Goal: Task Accomplishment & Management: Manage account settings

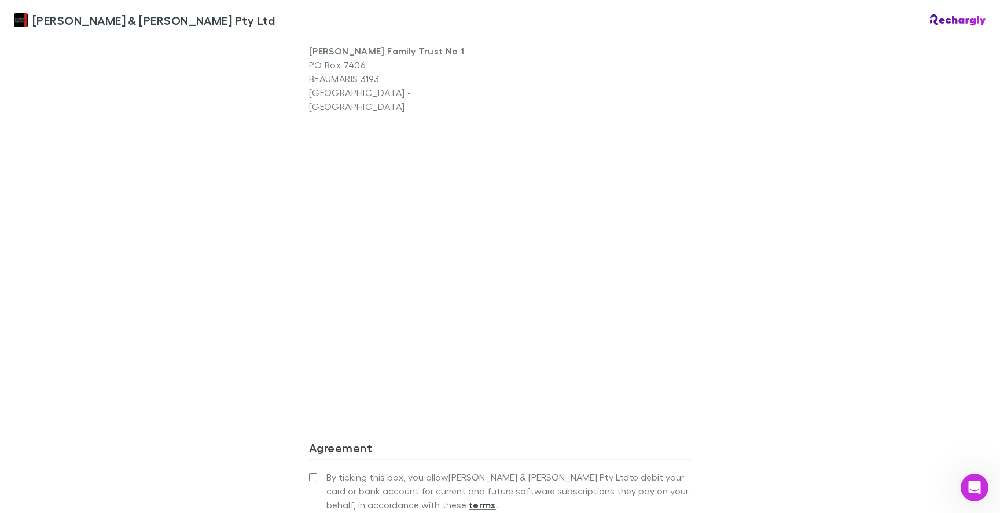
scroll to position [960, 0]
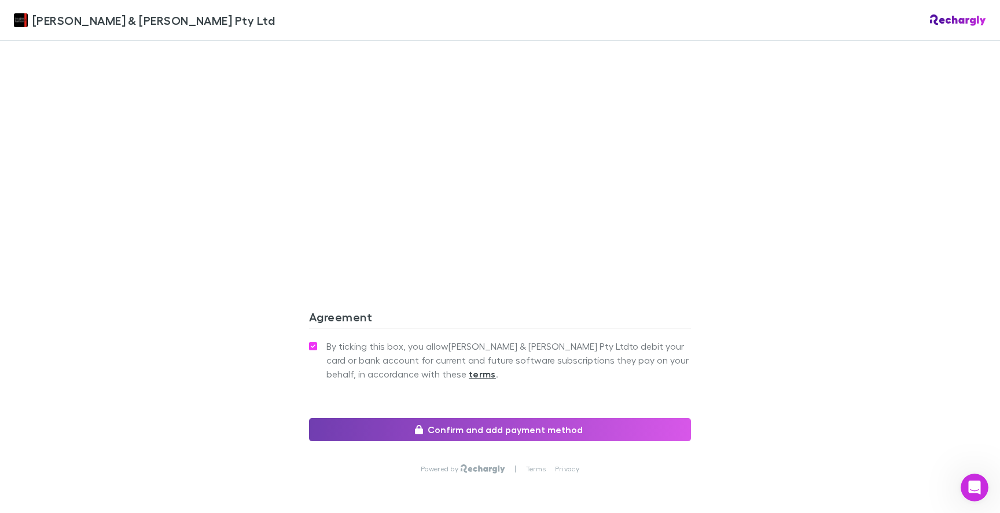
click at [475, 418] on button "Confirm and add payment method" at bounding box center [500, 429] width 382 height 23
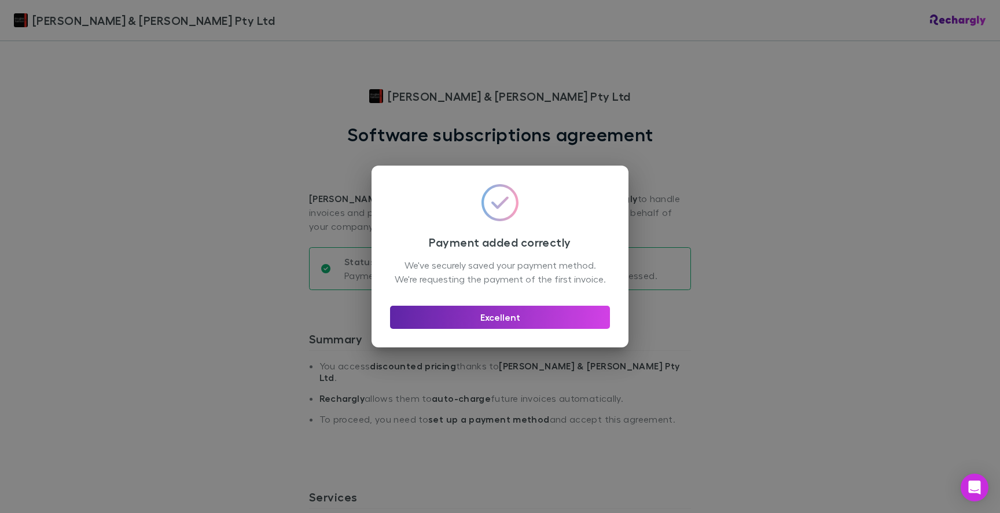
click at [476, 376] on div "Payment added correctly We've securely saved your payment method. We're request…" at bounding box center [500, 256] width 1000 height 513
